Goal: Communication & Community: Ask a question

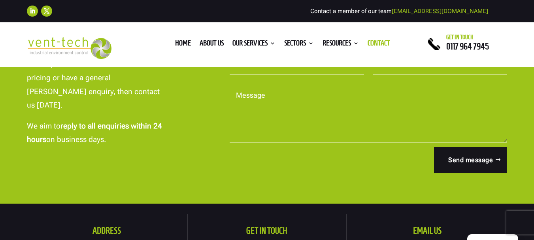
scroll to position [237, 0]
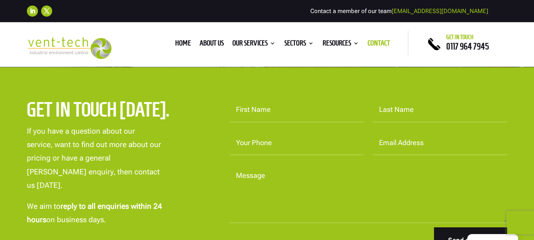
drag, startPoint x: 270, startPoint y: 149, endPoint x: 278, endPoint y: 155, distance: 10.2
click at [270, 149] on input "Your Phone" at bounding box center [296, 143] width 134 height 24
click at [278, 155] on form "First Name Last Name Your Phone Email Address Message Send message" at bounding box center [364, 176] width 286 height 156
drag, startPoint x: 288, startPoint y: 148, endPoint x: 287, endPoint y: 152, distance: 4.4
click at [288, 148] on input "Your Phone" at bounding box center [296, 143] width 134 height 24
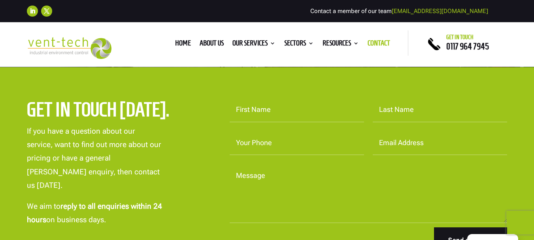
type input "07426449886"
type input "[PERSON_NAME]"
type input "Satta"
type input "[PERSON_NAME][EMAIL_ADDRESS][DOMAIN_NAME]"
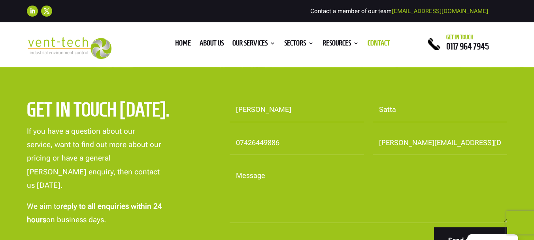
click at [263, 200] on textarea "Message" at bounding box center [367, 192] width 277 height 59
paste textarea ""Hi, I came across this post: [URL][DOMAIN_NAME] which links to your website: […"
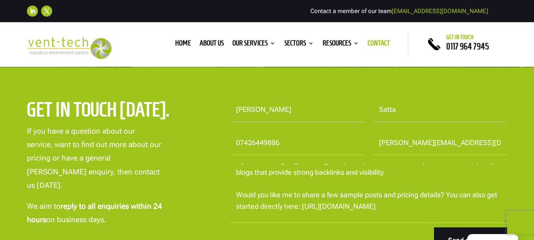
scroll to position [32, 0]
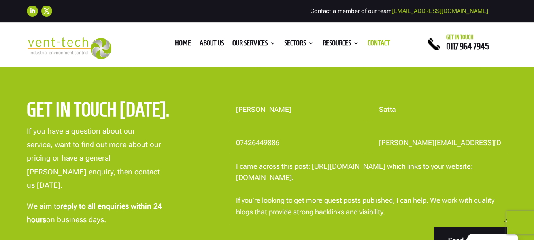
click at [447, 176] on textarea ""Hi, I came across this post: [URL][DOMAIN_NAME] which links to your website: […" at bounding box center [367, 192] width 277 height 59
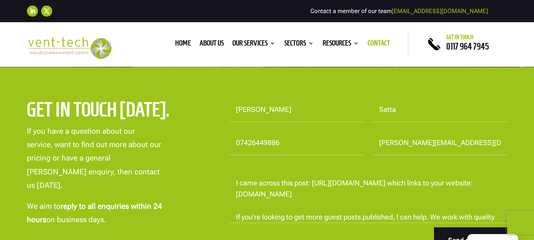
scroll to position [0, 0]
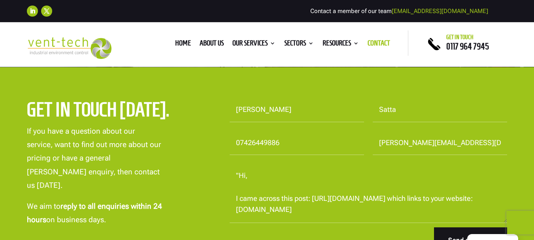
click at [240, 173] on textarea ""Hi, I came across this post: [URL][DOMAIN_NAME] which links to your website: […" at bounding box center [367, 192] width 277 height 59
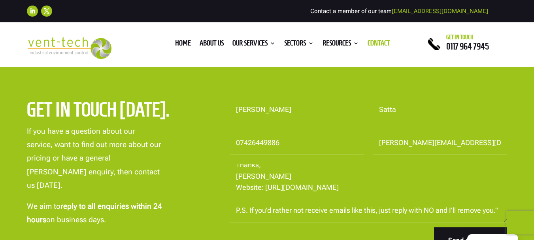
scroll to position [158, 0]
click at [298, 201] on textarea "Hi, I came across this post: [URL][DOMAIN_NAME] which links to your website: [D…" at bounding box center [367, 192] width 277 height 59
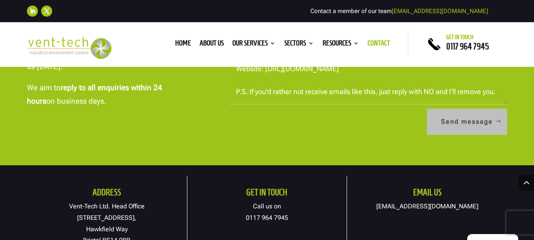
type textarea "Hi, I came across this post: [URL][DOMAIN_NAME] which links to your website: [D…"
click at [448, 117] on button "Send message" at bounding box center [467, 122] width 80 height 26
